Goal: Information Seeking & Learning: Learn about a topic

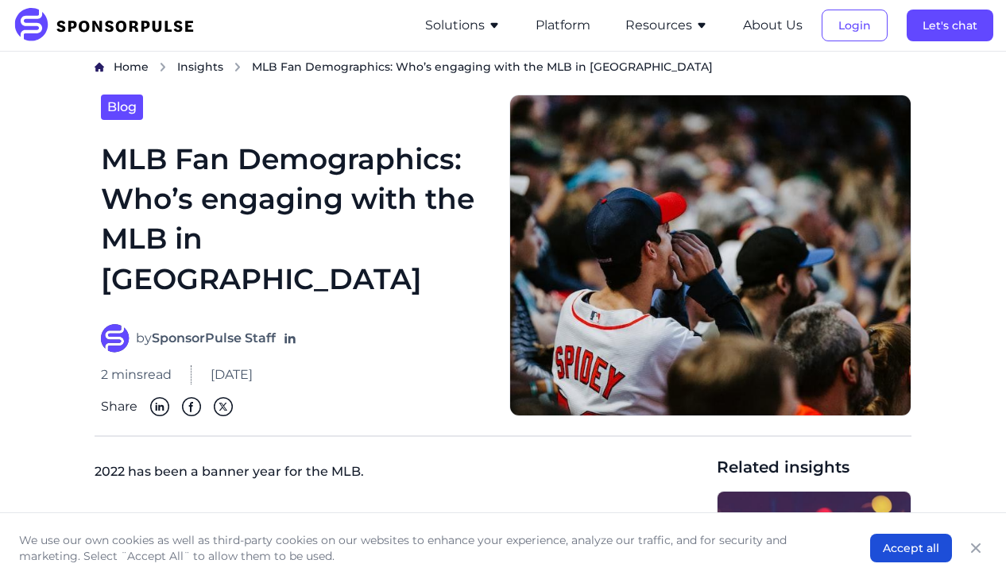
scroll to position [28, 0]
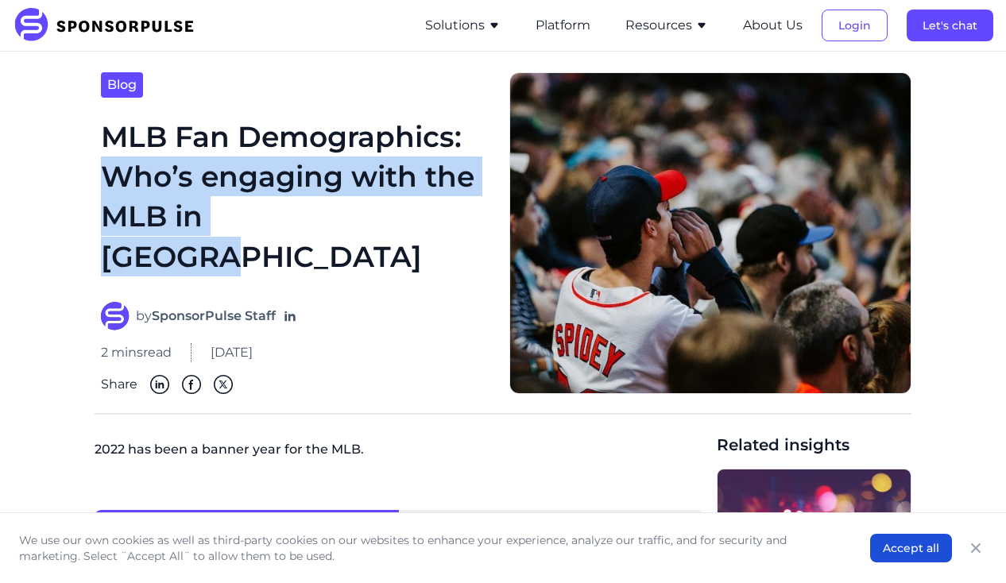
drag, startPoint x: 348, startPoint y: 219, endPoint x: 60, endPoint y: 180, distance: 290.2
copy h1 "Who’s engaging with the MLB in America"
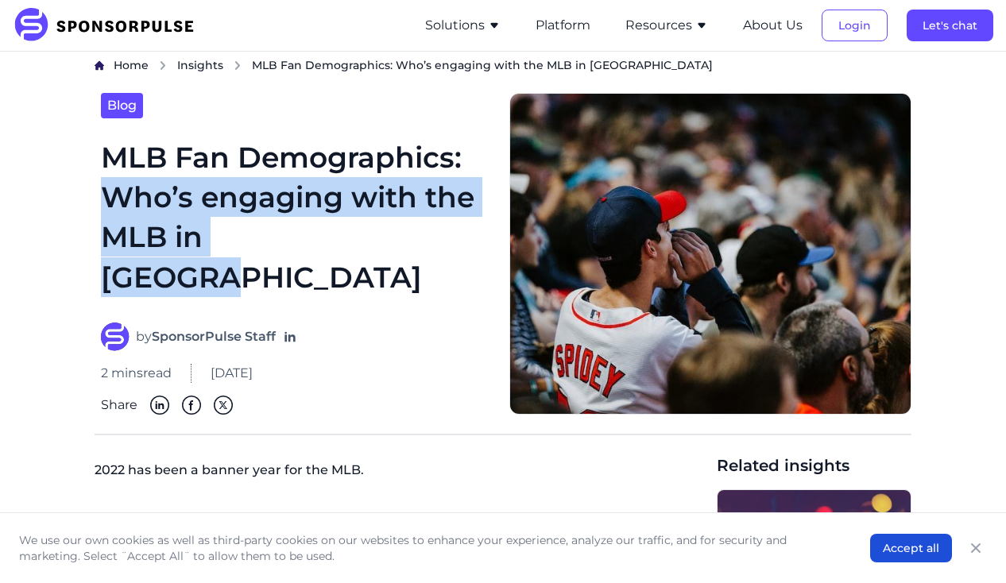
scroll to position [0, 0]
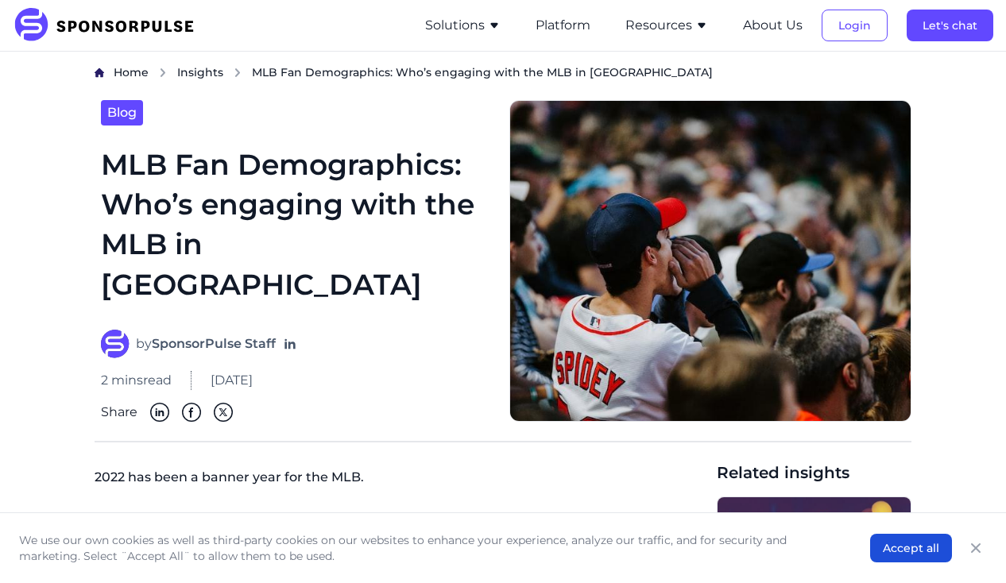
click at [191, 345] on strong "SponsorPulse Staff" at bounding box center [214, 343] width 124 height 15
click at [114, 343] on img at bounding box center [115, 344] width 29 height 29
click at [278, 342] on div "by SponsorPulse Staff" at bounding box center [295, 344] width 389 height 29
click at [295, 343] on icon "Follow on LinkedIn" at bounding box center [289, 344] width 10 height 10
